Goal: Understand process/instructions: Learn how to perform a task or action

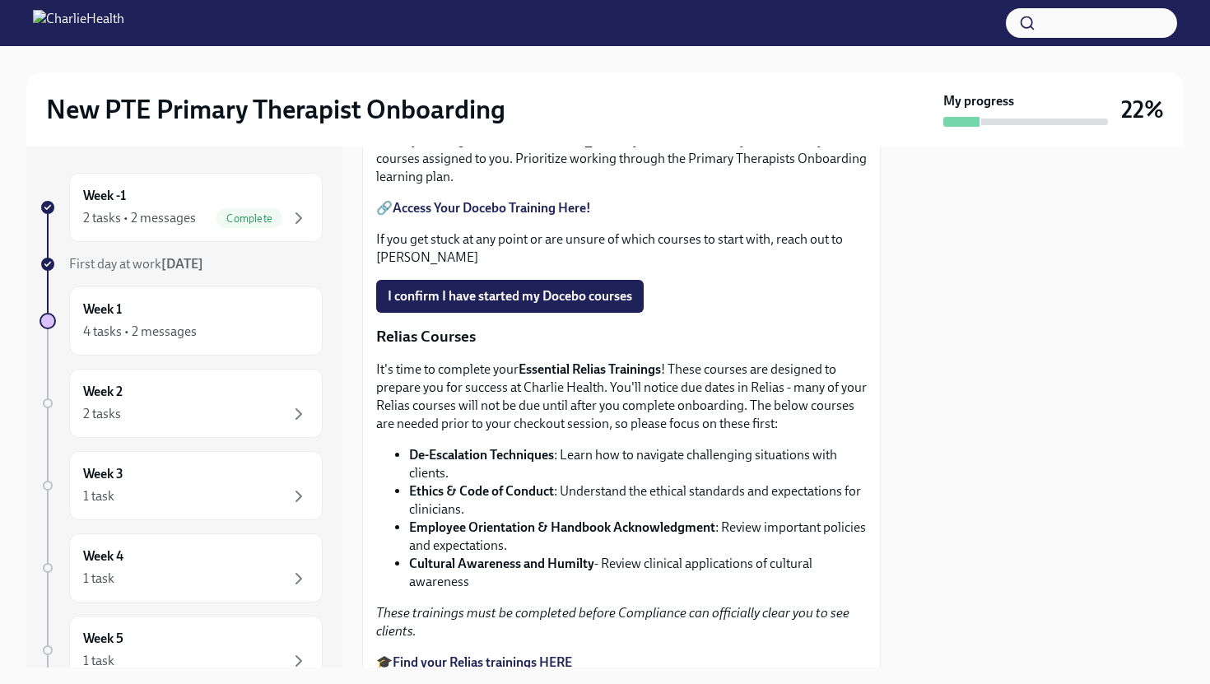
scroll to position [826, 0]
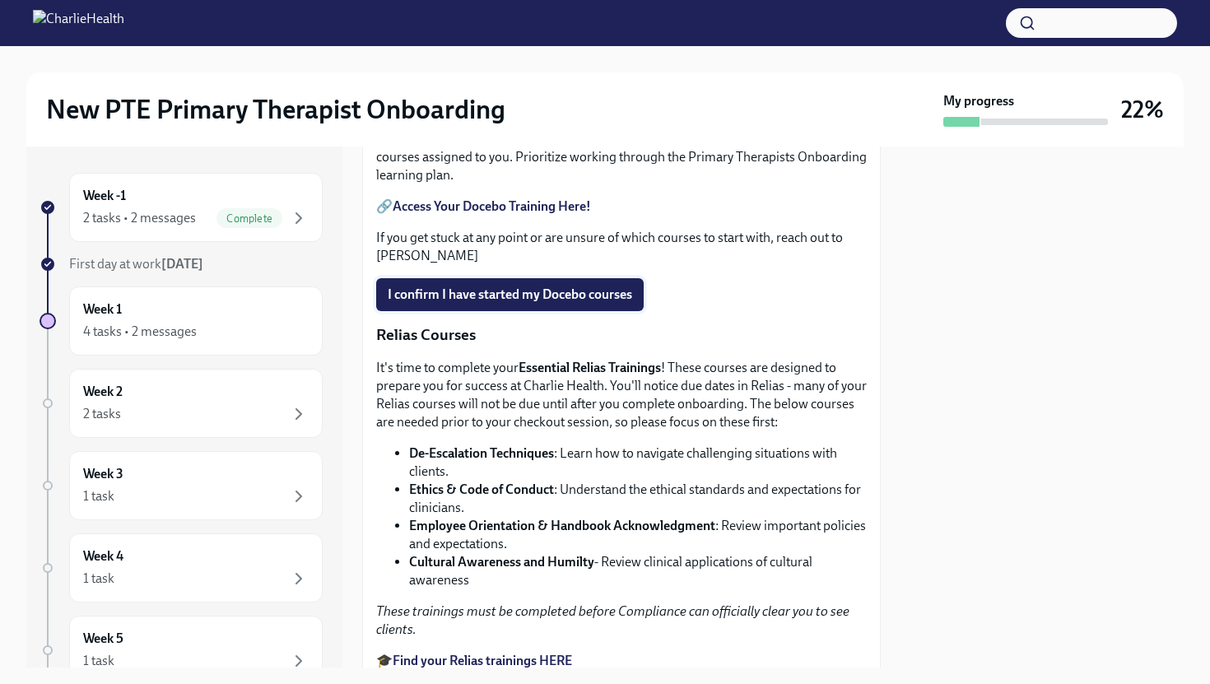
click at [561, 303] on span "I confirm I have started my Docebo courses" at bounding box center [510, 294] width 244 height 16
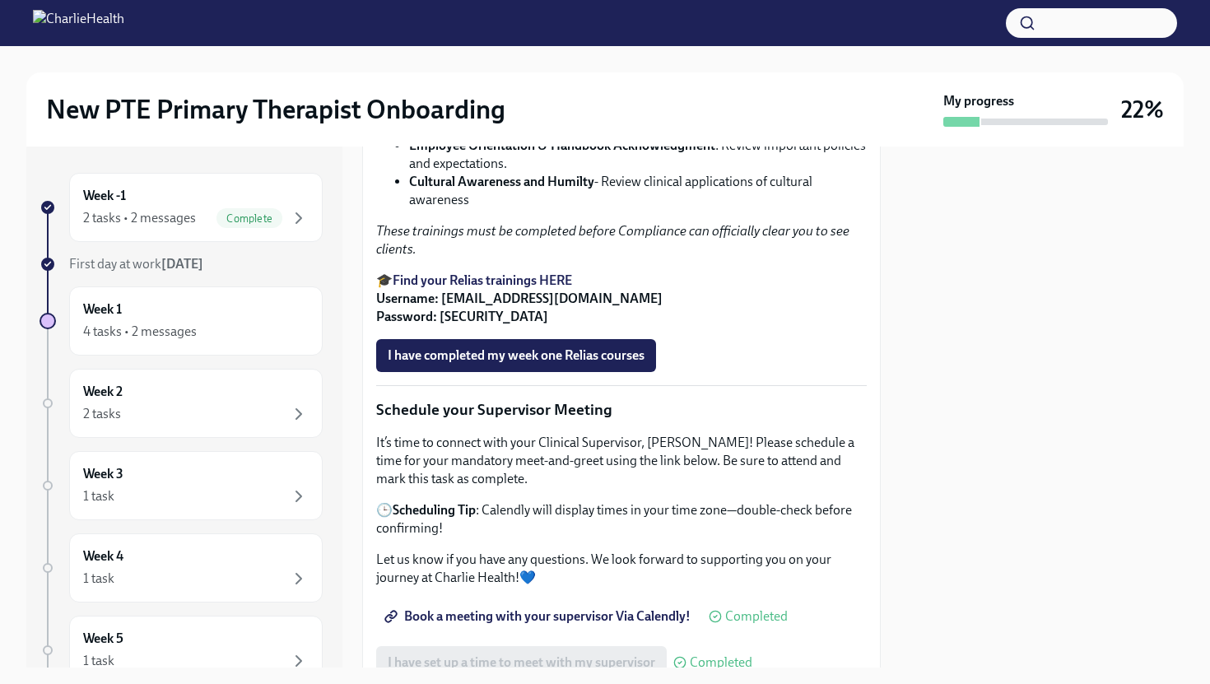
scroll to position [1215, 0]
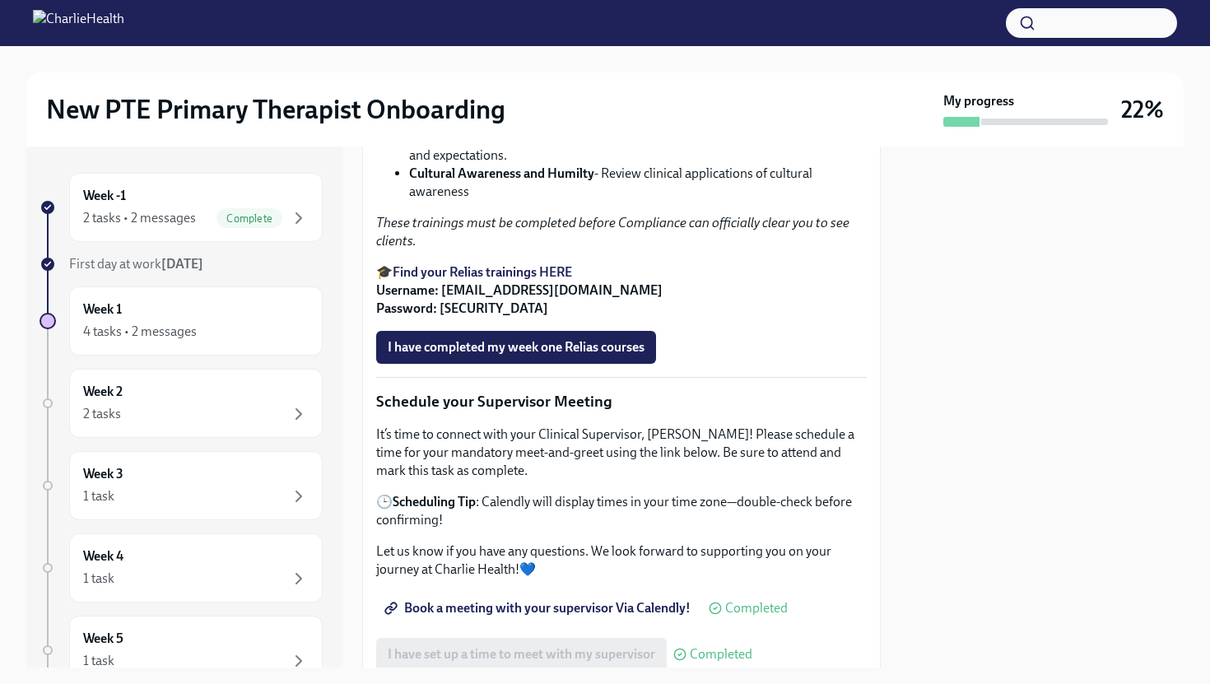
click at [512, 280] on strong "Find your Relias trainings HERE" at bounding box center [482, 272] width 179 height 16
drag, startPoint x: 653, startPoint y: 454, endPoint x: 424, endPoint y: 404, distance: 234.3
click at [442, 318] on p "🎓 Find your Relias trainings HERE Username: [EMAIL_ADDRESS][DOMAIN_NAME] Passwo…" at bounding box center [621, 290] width 491 height 54
copy strong "[EMAIL_ADDRESS][DOMAIN_NAME]"
drag, startPoint x: 483, startPoint y: 467, endPoint x: 436, endPoint y: 474, distance: 47.5
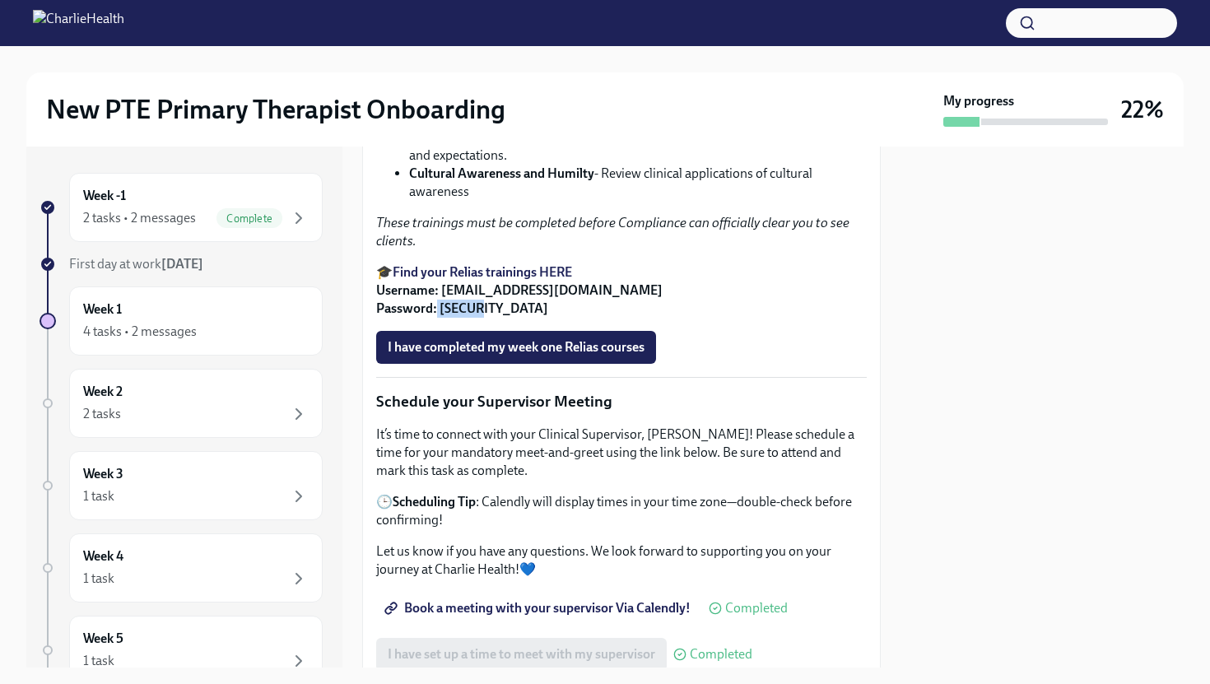
click at [436, 318] on p "🎓 Find your Relias trainings HERE Username: [EMAIL_ADDRESS][DOMAIN_NAME] Passwo…" at bounding box center [621, 290] width 491 height 54
click at [441, 316] on strong "Username: [EMAIL_ADDRESS][DOMAIN_NAME] Password: [SECURITY_DATA]" at bounding box center [519, 299] width 286 height 34
drag, startPoint x: 441, startPoint y: 471, endPoint x: 475, endPoint y: 473, distance: 33.8
click at [475, 316] on strong "Username: [EMAIL_ADDRESS][DOMAIN_NAME] Password: [SECURITY_DATA]" at bounding box center [519, 299] width 286 height 34
click at [657, 318] on p "🎓 Find your Relias trainings HERE Username: [EMAIL_ADDRESS][DOMAIN_NAME] Passwo…" at bounding box center [621, 290] width 491 height 54
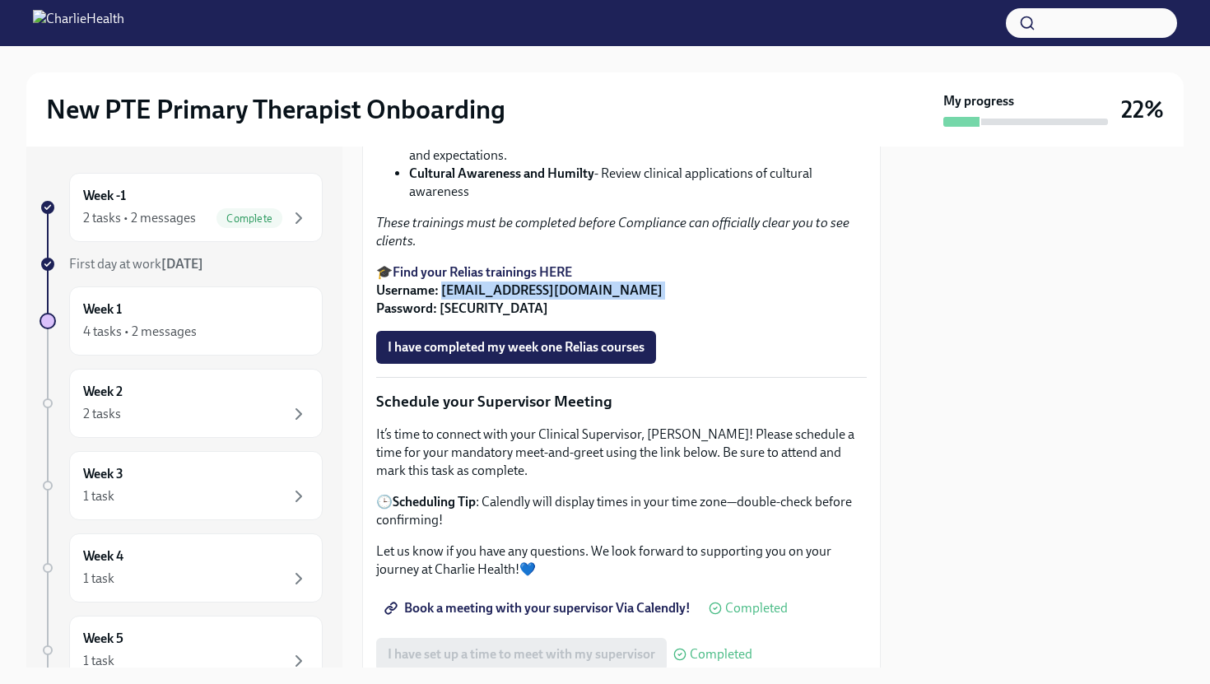
drag, startPoint x: 657, startPoint y: 450, endPoint x: 467, endPoint y: 453, distance: 190.2
click at [467, 318] on p "🎓 Find your Relias trainings HERE Username: [EMAIL_ADDRESS][DOMAIN_NAME] Passwo…" at bounding box center [621, 290] width 491 height 54
copy strong "[EMAIL_ADDRESS][DOMAIN_NAME]"
